Goal: Find specific page/section: Find specific page/section

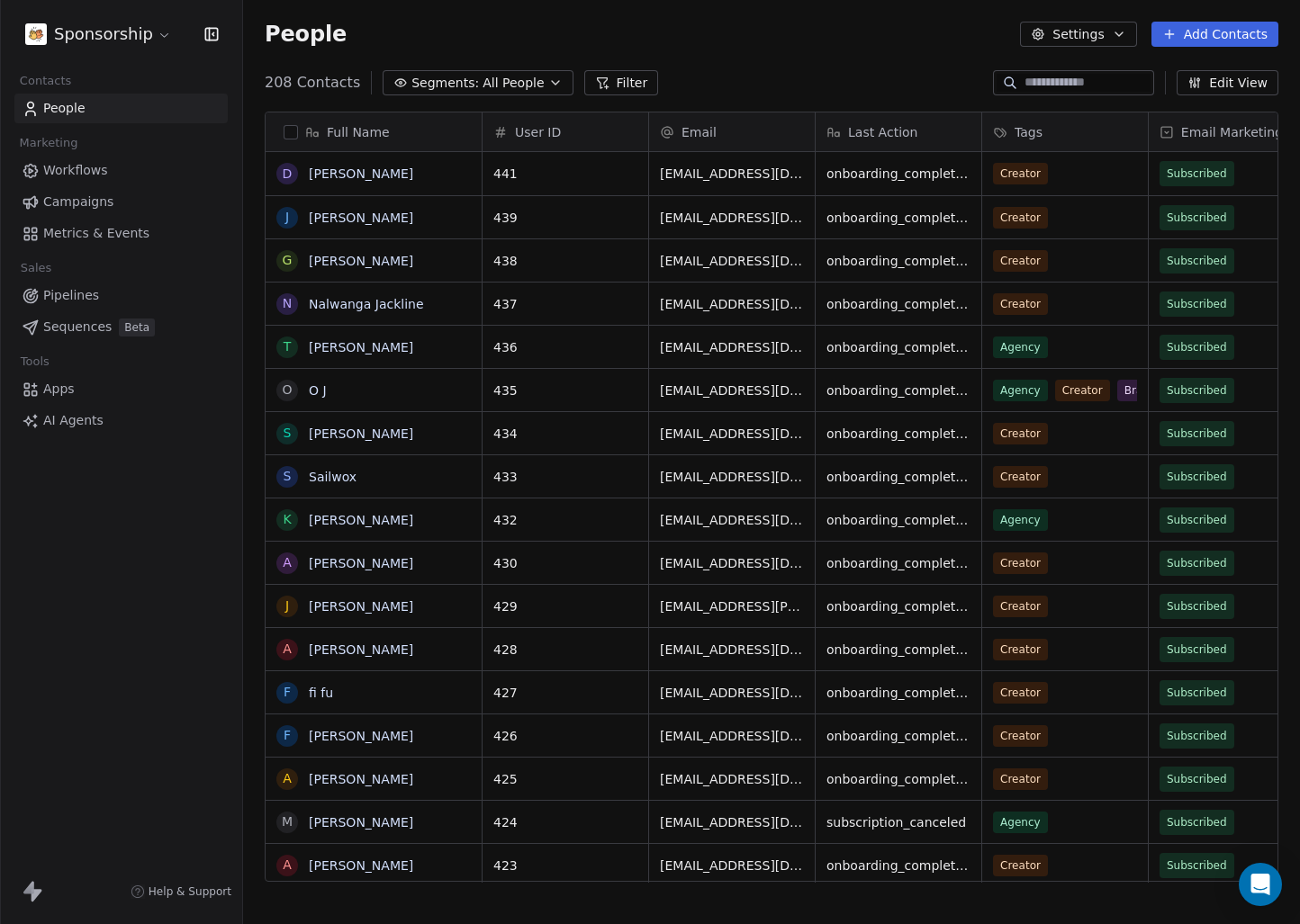
scroll to position [799, 1043]
click at [90, 52] on div "Sponsorship" at bounding box center [121, 34] width 242 height 68
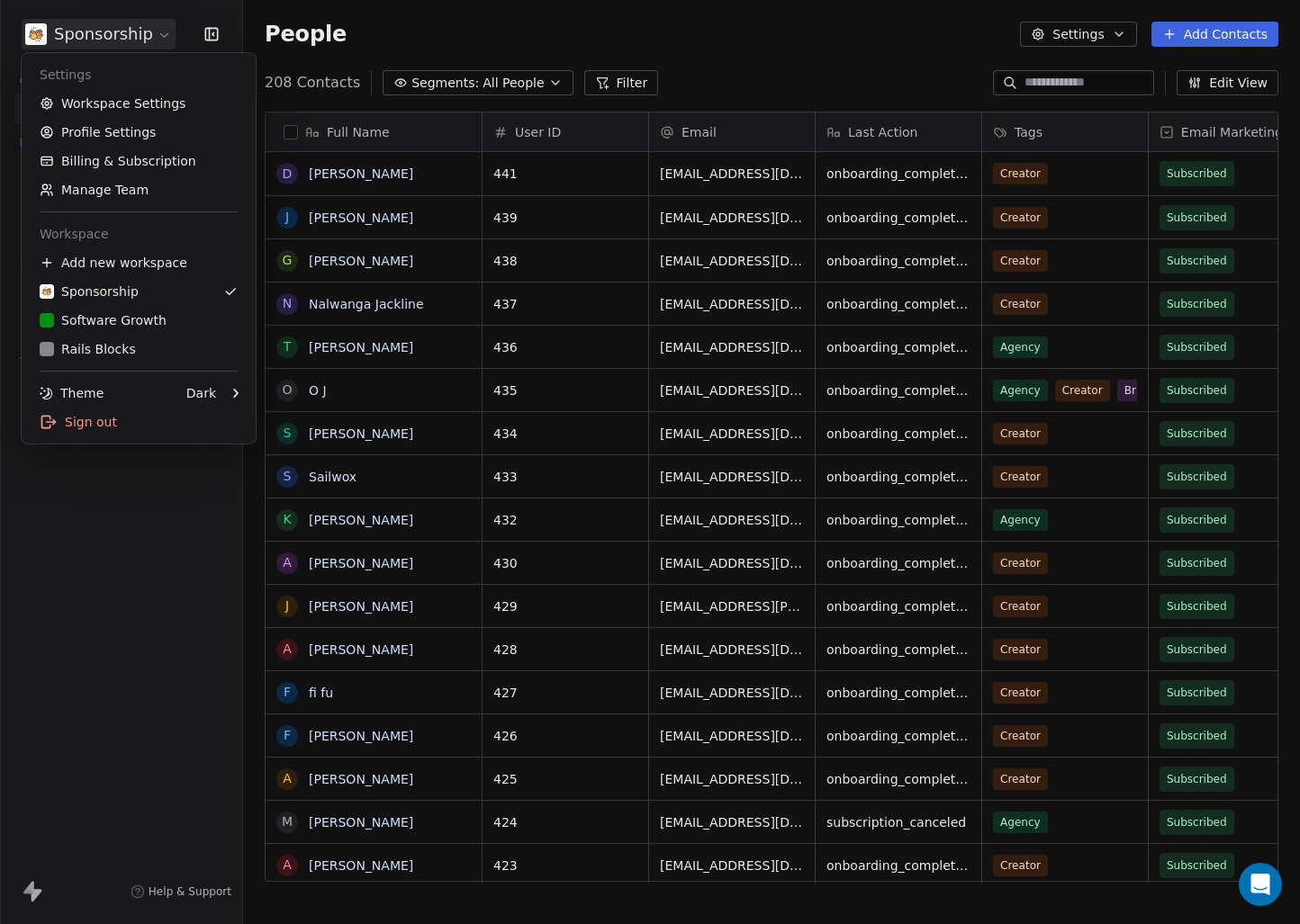
click at [90, 45] on html "Sponsorship Contacts People Marketing Workflows Campaigns Metrics & Events Sale…" at bounding box center [650, 462] width 1300 height 924
click at [126, 359] on link "Rails Blocks" at bounding box center [139, 349] width 220 height 29
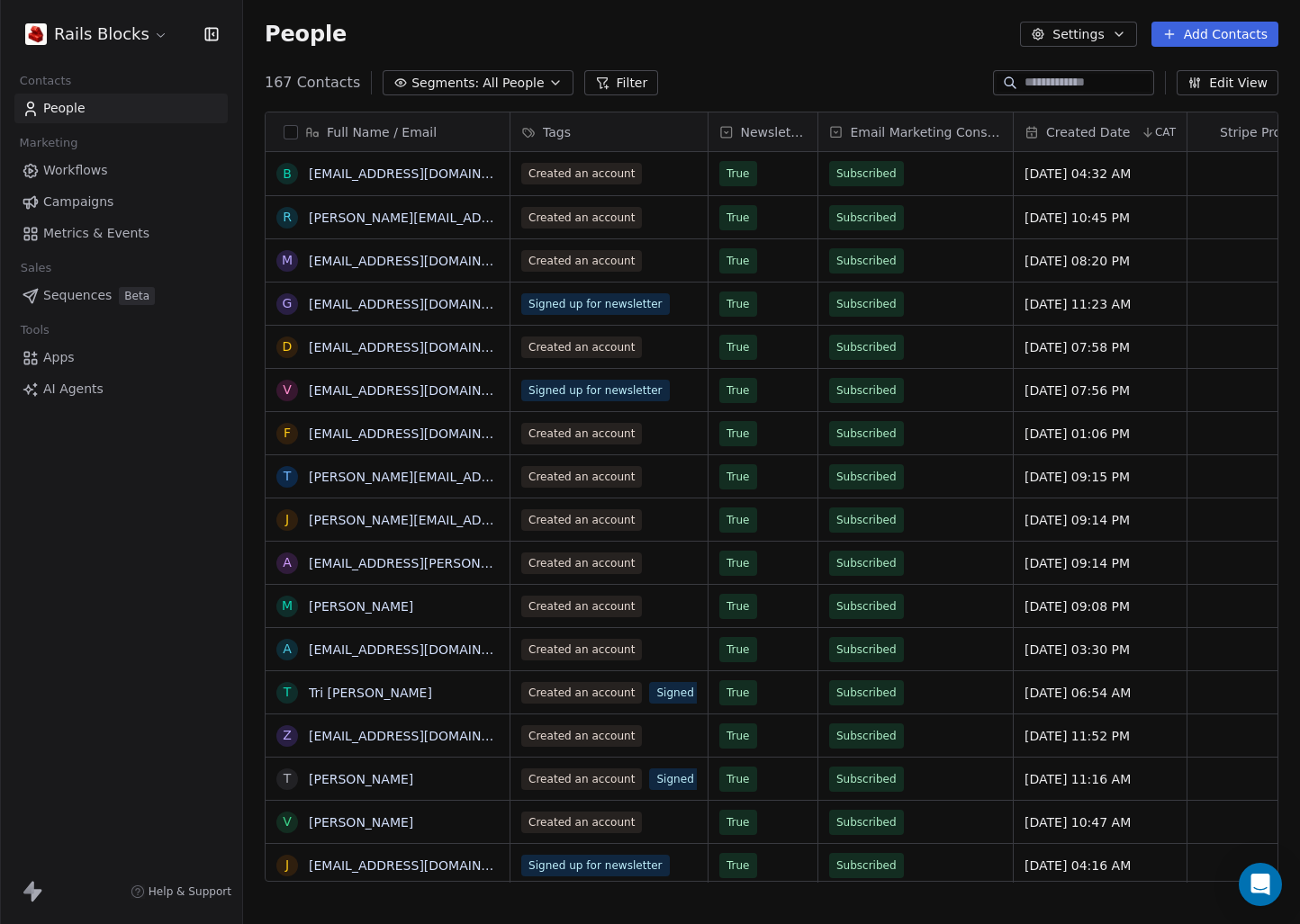
scroll to position [799, 1043]
